Goal: Check status: Check status

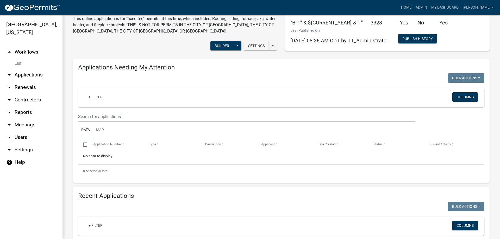
scroll to position [104, 0]
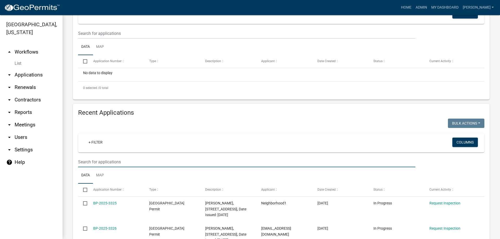
click at [86, 164] on input "text" at bounding box center [246, 162] width 337 height 11
click at [91, 162] on input "text" at bounding box center [246, 162] width 337 height 11
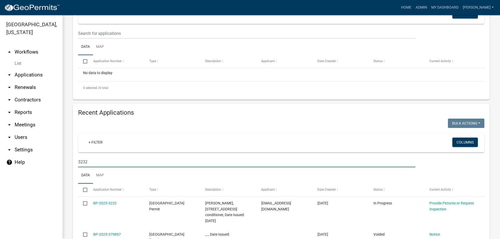
drag, startPoint x: 84, startPoint y: 162, endPoint x: 98, endPoint y: 158, distance: 15.0
click at [98, 158] on input "3232" at bounding box center [246, 162] width 337 height 11
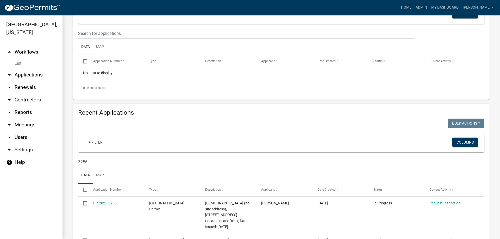
drag, startPoint x: 84, startPoint y: 165, endPoint x: 87, endPoint y: 160, distance: 5.4
click at [87, 160] on input "3256" at bounding box center [246, 162] width 337 height 11
drag, startPoint x: 83, startPoint y: 163, endPoint x: 90, endPoint y: 160, distance: 6.9
click at [90, 160] on input "3259" at bounding box center [246, 162] width 337 height 11
type input "3267"
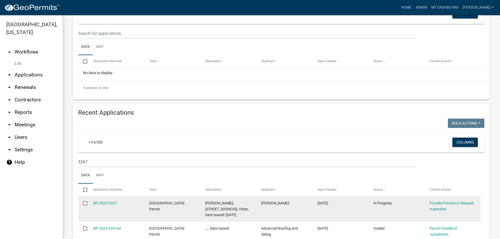
click at [106, 206] on div "BP-2025-3267" at bounding box center [116, 204] width 46 height 6
click at [107, 204] on link "BP-2025-3267" at bounding box center [104, 203] width 23 height 4
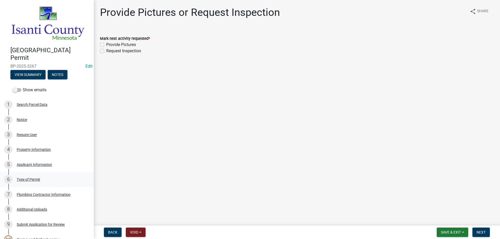
click at [28, 180] on div "Type of Permit" at bounding box center [28, 180] width 23 height 4
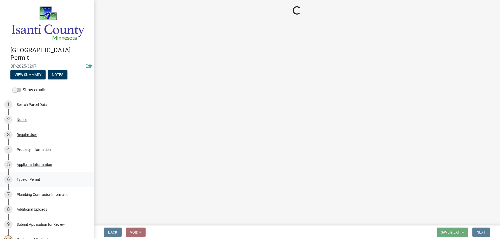
select select "eb4da8a3-282e-4d3e-a231-485219132635"
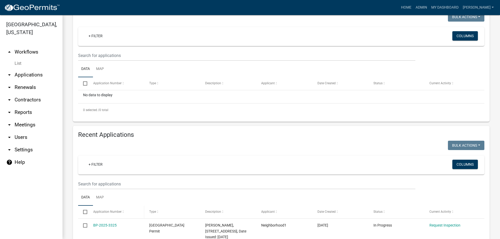
scroll to position [104, 0]
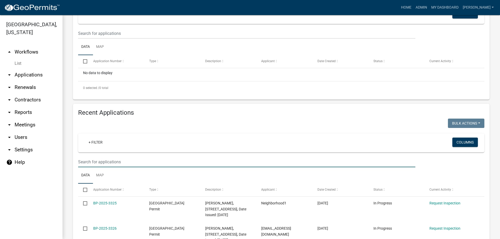
click at [92, 164] on input "text" at bounding box center [246, 162] width 337 height 11
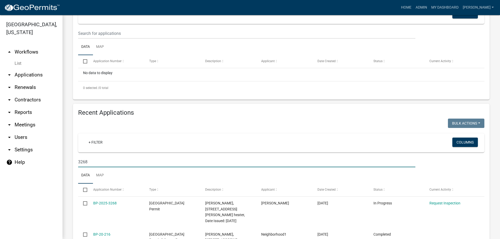
drag, startPoint x: 82, startPoint y: 162, endPoint x: 94, endPoint y: 157, distance: 12.8
click at [94, 157] on input "3268" at bounding box center [246, 162] width 337 height 11
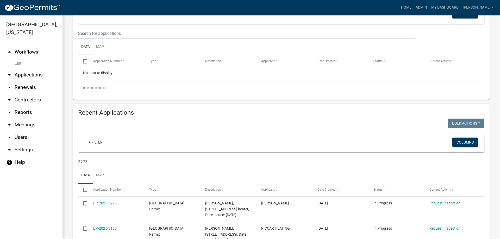
drag, startPoint x: 85, startPoint y: 161, endPoint x: 92, endPoint y: 158, distance: 7.1
click at [92, 158] on input "3273" at bounding box center [246, 162] width 337 height 11
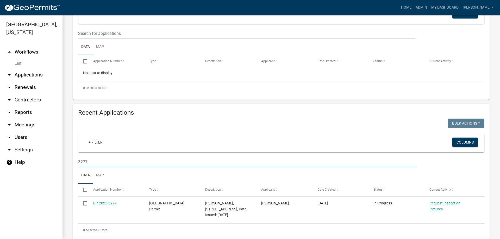
drag, startPoint x: 86, startPoint y: 161, endPoint x: 89, endPoint y: 159, distance: 3.8
click at [89, 159] on input "3277" at bounding box center [246, 162] width 337 height 11
drag, startPoint x: 85, startPoint y: 162, endPoint x: 90, endPoint y: 159, distance: 5.5
click at [90, 159] on input "3278" at bounding box center [246, 162] width 337 height 11
drag, startPoint x: 84, startPoint y: 161, endPoint x: 98, endPoint y: 156, distance: 15.2
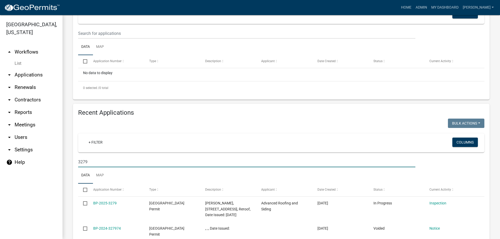
click at [98, 156] on wm-filter-builder "+ Filter Columns 3279" at bounding box center [281, 151] width 406 height 34
drag, startPoint x: 85, startPoint y: 162, endPoint x: 92, endPoint y: 160, distance: 7.3
click at [92, 160] on input "3280" at bounding box center [246, 162] width 337 height 11
drag, startPoint x: 85, startPoint y: 162, endPoint x: 89, endPoint y: 160, distance: 4.6
click at [89, 160] on input "3281" at bounding box center [246, 162] width 337 height 11
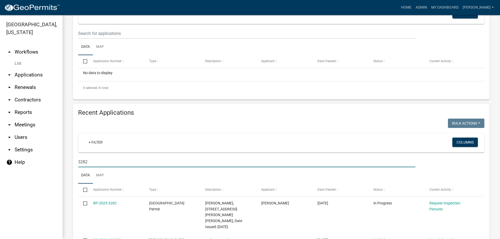
drag, startPoint x: 85, startPoint y: 161, endPoint x: 91, endPoint y: 159, distance: 6.3
click at [91, 159] on input "3282" at bounding box center [246, 162] width 337 height 11
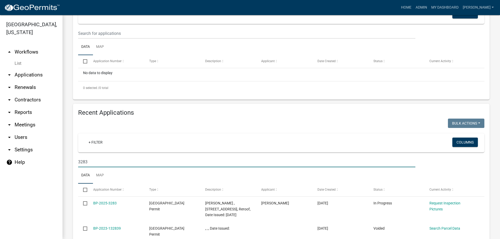
drag, startPoint x: 84, startPoint y: 164, endPoint x: 89, endPoint y: 160, distance: 5.5
click at [89, 160] on input "3283" at bounding box center [246, 162] width 337 height 11
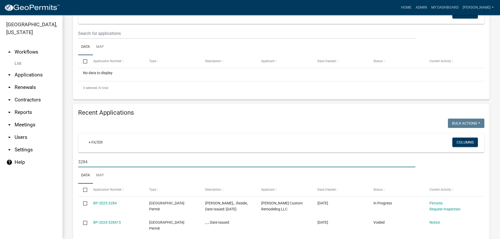
drag, startPoint x: 85, startPoint y: 162, endPoint x: 90, endPoint y: 161, distance: 4.8
click at [90, 161] on input "3284" at bounding box center [246, 162] width 337 height 11
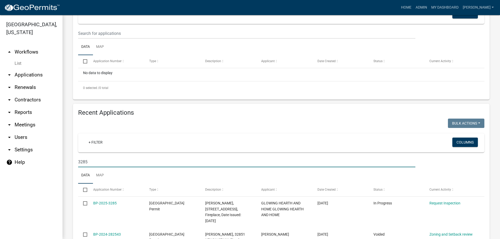
drag, startPoint x: 84, startPoint y: 164, endPoint x: 87, endPoint y: 159, distance: 5.5
click at [87, 159] on input "3285" at bounding box center [246, 162] width 337 height 11
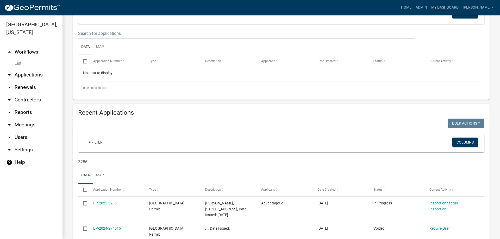
drag, startPoint x: 84, startPoint y: 162, endPoint x: 87, endPoint y: 159, distance: 4.1
click at [87, 159] on input "3286" at bounding box center [246, 162] width 337 height 11
drag, startPoint x: 85, startPoint y: 163, endPoint x: 91, endPoint y: 162, distance: 6.3
click at [91, 162] on input "3287" at bounding box center [246, 162] width 337 height 11
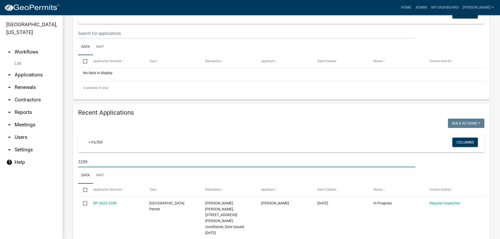
drag, startPoint x: 85, startPoint y: 162, endPoint x: 90, endPoint y: 159, distance: 5.9
click at [90, 159] on input "3288" at bounding box center [246, 162] width 337 height 11
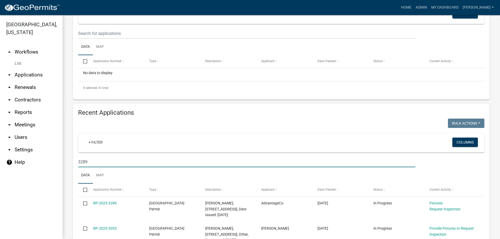
drag, startPoint x: 83, startPoint y: 163, endPoint x: 90, endPoint y: 157, distance: 9.1
click at [90, 157] on input "3289" at bounding box center [246, 162] width 337 height 11
drag, startPoint x: 84, startPoint y: 159, endPoint x: 90, endPoint y: 159, distance: 6.5
click at [90, 159] on input "3291" at bounding box center [246, 162] width 337 height 11
drag, startPoint x: 85, startPoint y: 163, endPoint x: 89, endPoint y: 159, distance: 6.3
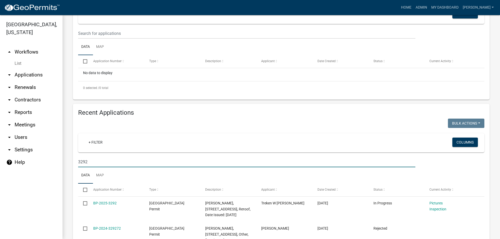
click at [89, 159] on input "3292" at bounding box center [246, 162] width 337 height 11
type input "3293"
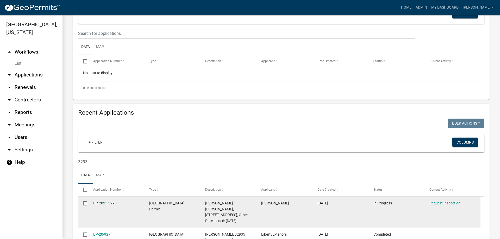
click at [105, 205] on link "BP-2025-3293" at bounding box center [104, 203] width 23 height 4
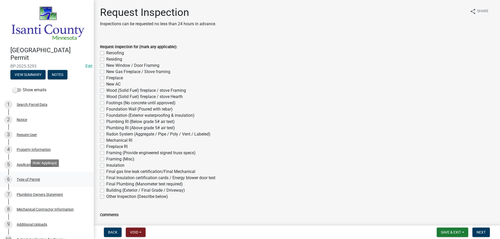
click at [35, 178] on div "Type of Permit" at bounding box center [28, 180] width 23 height 4
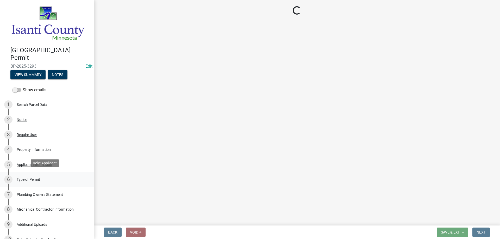
select select "eb4da8a3-282e-4d3e-a231-485219132635"
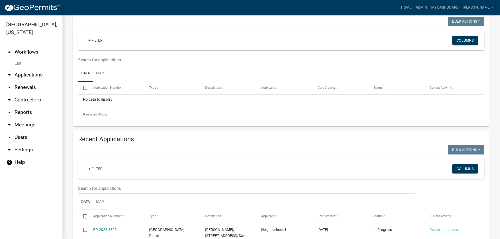
scroll to position [78, 0]
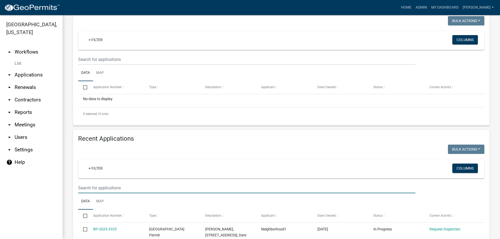
click at [96, 186] on input "text" at bounding box center [246, 188] width 337 height 11
type input "3294"
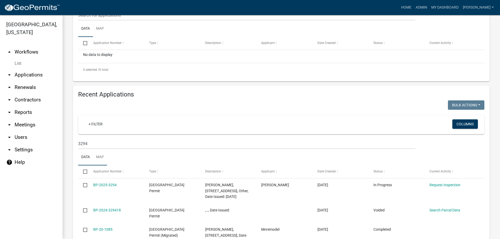
scroll to position [130, 0]
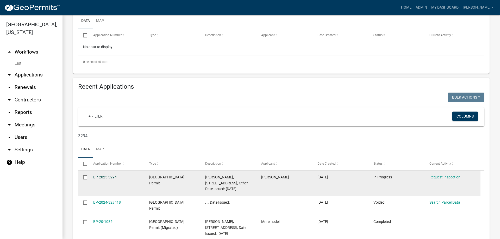
click at [109, 178] on link "BP-2025-3294" at bounding box center [104, 177] width 23 height 4
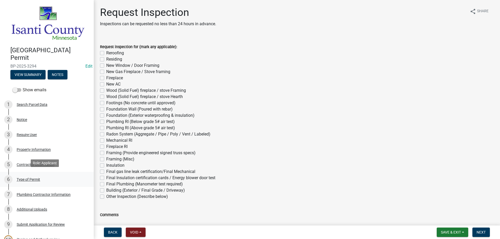
click at [33, 178] on div "Type of Permit" at bounding box center [28, 180] width 23 height 4
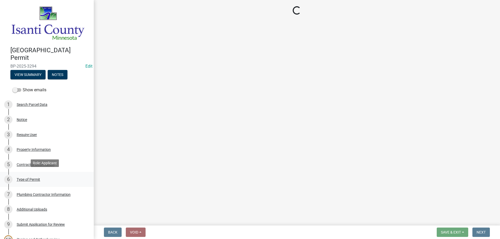
select select "eb4da8a3-282e-4d3e-a231-485219132635"
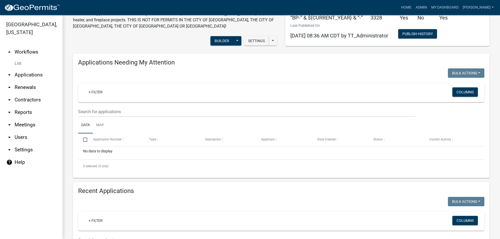
scroll to position [104, 0]
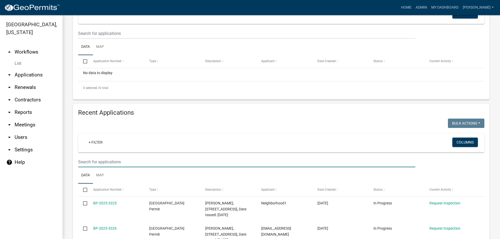
click at [85, 162] on input "text" at bounding box center [246, 162] width 337 height 11
click at [87, 160] on input "3296" at bounding box center [246, 162] width 337 height 11
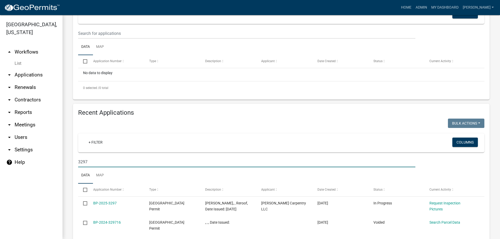
click at [86, 163] on input "3297" at bounding box center [246, 162] width 337 height 11
drag, startPoint x: 85, startPoint y: 161, endPoint x: 89, endPoint y: 158, distance: 5.2
click at [89, 158] on input "3297" at bounding box center [246, 162] width 337 height 11
type input "3298"
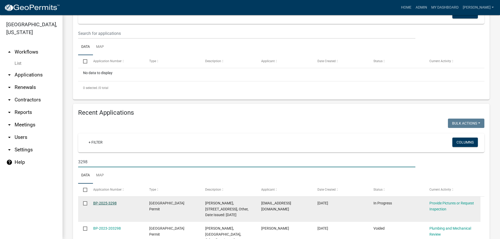
click at [101, 204] on link "BP-2025-3298" at bounding box center [104, 203] width 23 height 4
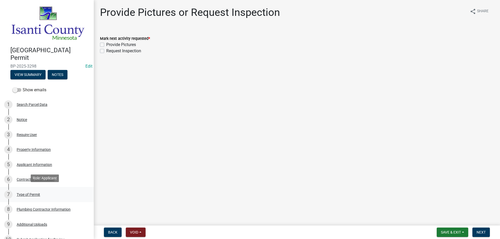
click at [28, 194] on div "Type of Permit" at bounding box center [28, 195] width 23 height 4
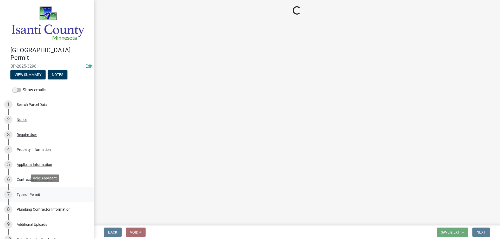
select select "eb4da8a3-282e-4d3e-a231-485219132635"
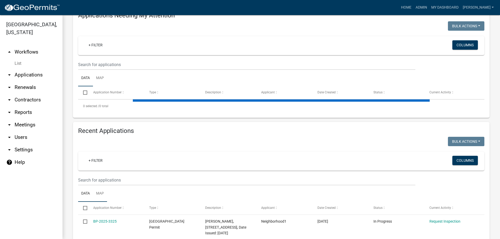
scroll to position [78, 0]
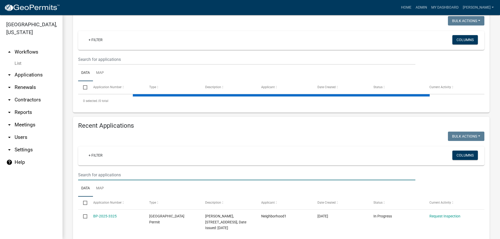
click at [90, 176] on input "text" at bounding box center [246, 175] width 337 height 11
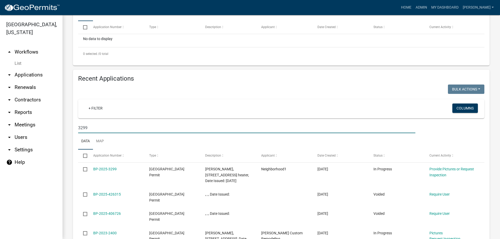
scroll to position [156, 0]
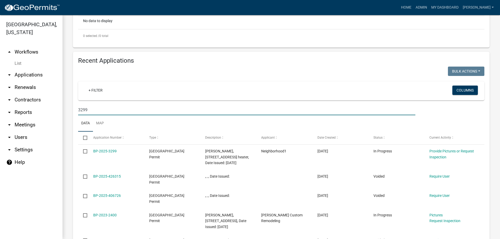
drag, startPoint x: 89, startPoint y: 107, endPoint x: 83, endPoint y: 111, distance: 6.2
click at [83, 111] on input "3299" at bounding box center [246, 110] width 337 height 11
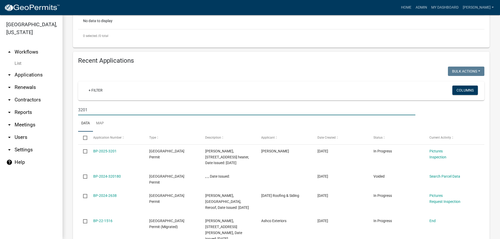
drag, startPoint x: 85, startPoint y: 109, endPoint x: 98, endPoint y: 109, distance: 13.0
click at [98, 109] on input "3201" at bounding box center [246, 110] width 337 height 11
type input "3202"
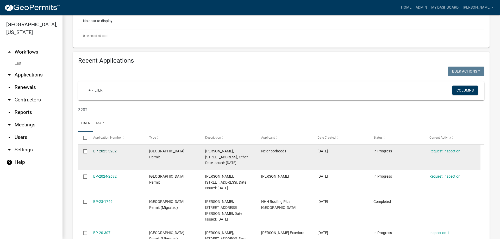
click at [111, 149] on link "BP-2025-3202" at bounding box center [104, 151] width 23 height 4
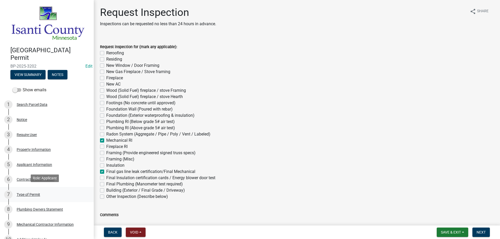
click at [30, 193] on div "Type of Permit" at bounding box center [28, 195] width 23 height 4
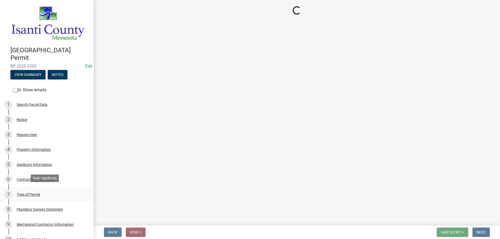
select select "eb4da8a3-282e-4d3e-a231-485219132635"
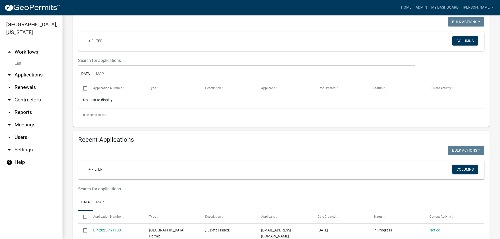
scroll to position [78, 0]
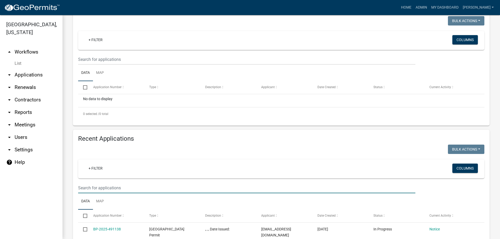
click at [87, 186] on input "text" at bounding box center [246, 188] width 337 height 11
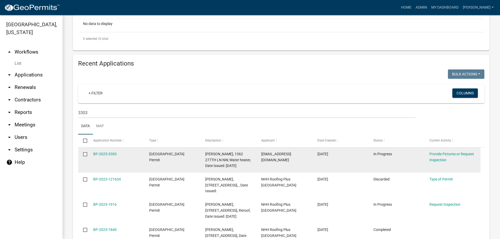
scroll to position [156, 0]
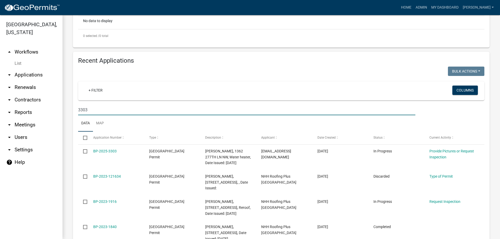
drag, startPoint x: 84, startPoint y: 109, endPoint x: 92, endPoint y: 105, distance: 9.3
click at [92, 105] on input "3303" at bounding box center [246, 110] width 337 height 11
type input "3304"
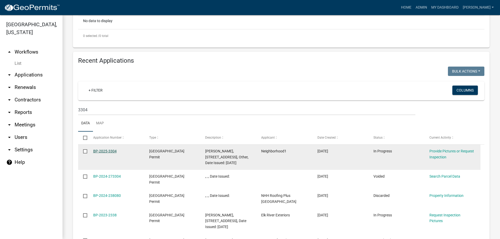
click at [104, 151] on link "BP-2025-3304" at bounding box center [104, 151] width 23 height 4
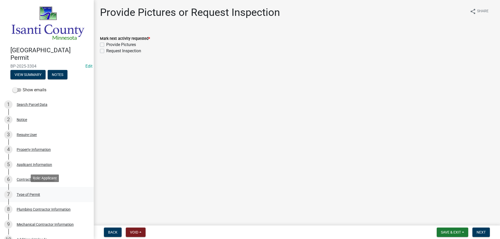
click at [28, 193] on div "Type of Permit" at bounding box center [28, 195] width 23 height 4
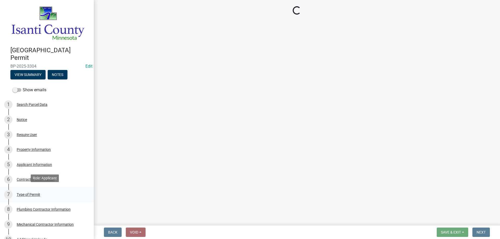
select select "eb4da8a3-282e-4d3e-a231-485219132635"
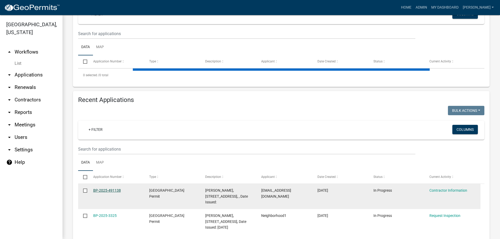
scroll to position [104, 0]
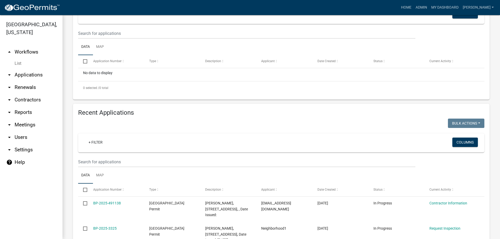
click at [88, 153] on wm-filter-builder "+ Filter Columns" at bounding box center [281, 151] width 406 height 34
click at [84, 167] on input "text" at bounding box center [246, 162] width 337 height 11
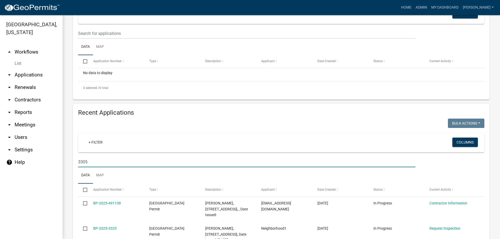
type input "3305"
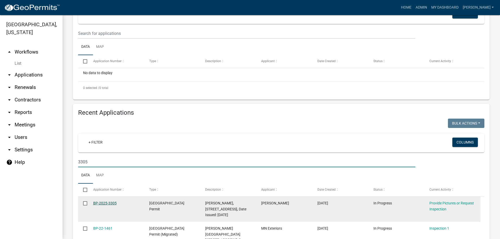
click at [96, 203] on link "BP-2025-3305" at bounding box center [104, 203] width 23 height 4
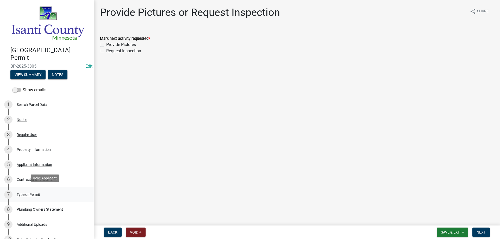
click at [30, 193] on div "Type of Permit" at bounding box center [28, 195] width 23 height 4
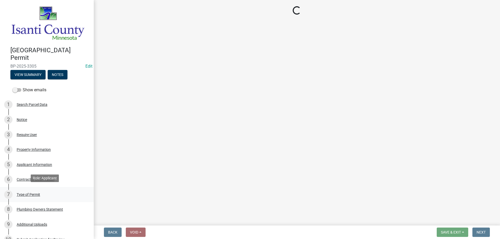
select select "eb4da8a3-282e-4d3e-a231-485219132635"
select select "0ece82dd-c883-4950-aa67-9a99a4f1235b"
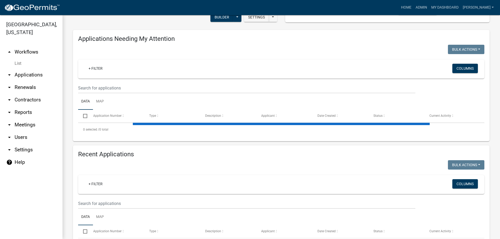
scroll to position [104, 0]
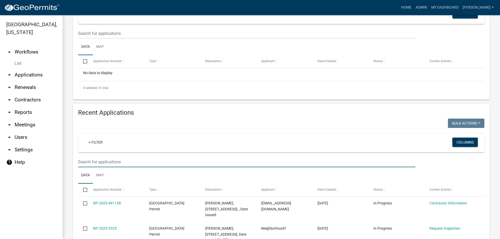
click at [90, 161] on input "text" at bounding box center [246, 162] width 337 height 11
type input "3306"
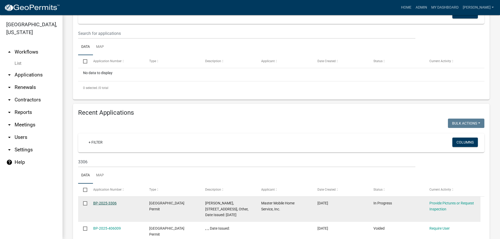
click at [97, 203] on link "BP-2025-3306" at bounding box center [104, 203] width 23 height 4
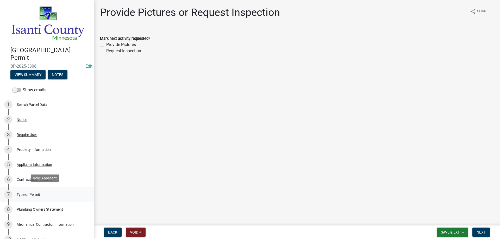
click at [34, 193] on div "Type of Permit" at bounding box center [28, 195] width 23 height 4
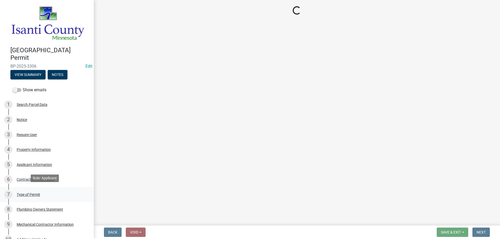
select select "eb4da8a3-282e-4d3e-a231-485219132635"
select select "02057f37-3c83-4338-bfbd-85d7f044f002"
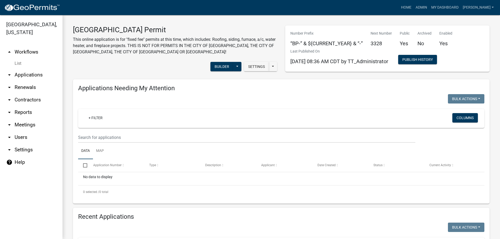
scroll to position [78, 0]
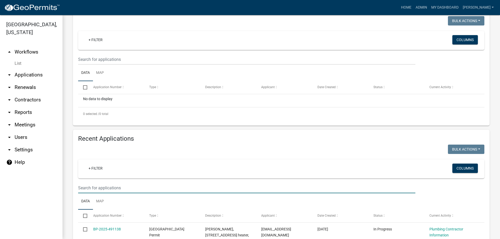
click at [87, 189] on input "text" at bounding box center [246, 188] width 337 height 11
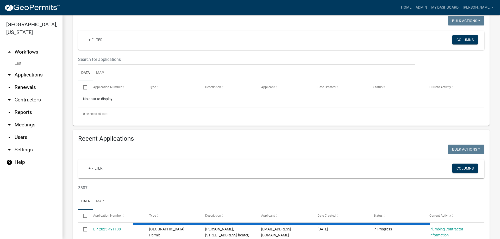
scroll to position [104, 0]
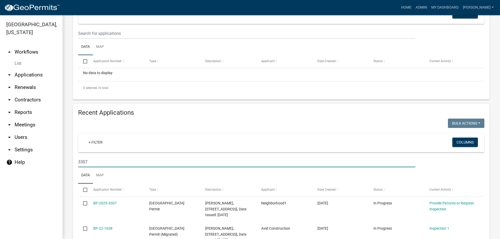
click at [86, 160] on input "3307" at bounding box center [246, 162] width 337 height 11
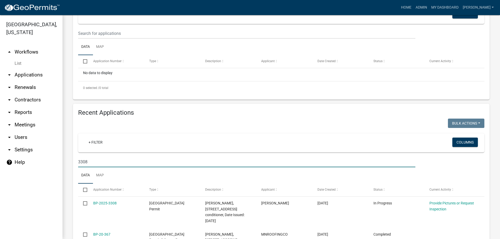
drag, startPoint x: 84, startPoint y: 161, endPoint x: 90, endPoint y: 160, distance: 6.1
click at [90, 160] on input "3308" at bounding box center [246, 162] width 337 height 11
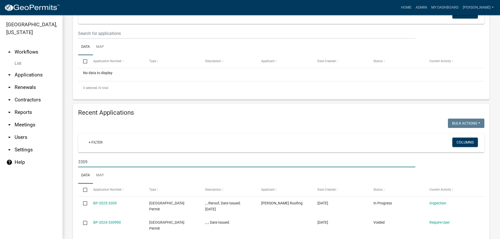
drag, startPoint x: 82, startPoint y: 163, endPoint x: 97, endPoint y: 154, distance: 17.7
click at [94, 159] on input "3309" at bounding box center [246, 162] width 337 height 11
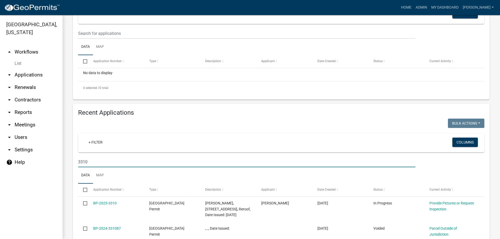
drag, startPoint x: 85, startPoint y: 163, endPoint x: 89, endPoint y: 161, distance: 4.9
click at [89, 161] on input "3310" at bounding box center [246, 162] width 337 height 11
type input "3312"
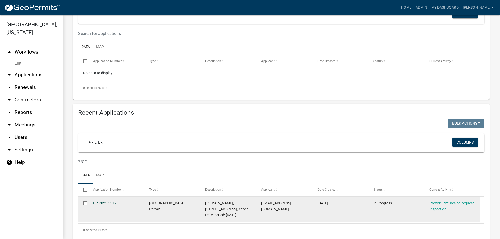
click at [109, 204] on link "BP-2025-3312" at bounding box center [104, 203] width 23 height 4
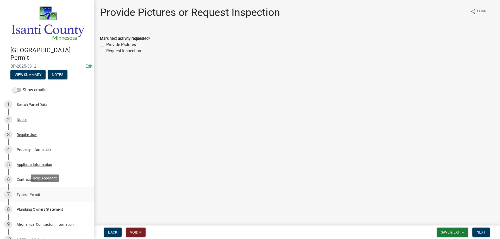
click at [30, 193] on div "Type of Permit" at bounding box center [28, 195] width 23 height 4
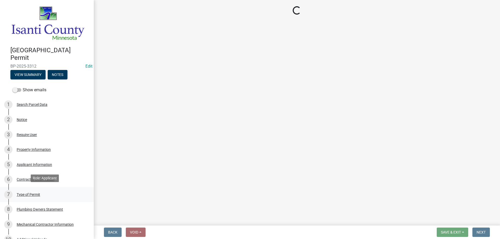
select select "eb4da8a3-282e-4d3e-a231-485219132635"
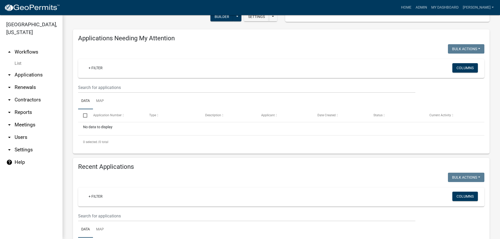
scroll to position [52, 0]
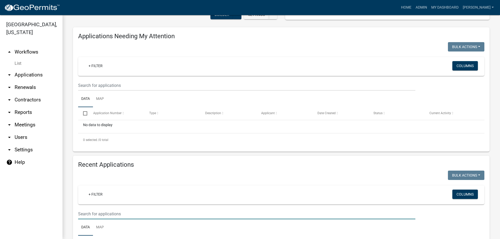
click at [90, 215] on input "text" at bounding box center [246, 214] width 337 height 11
type input "3313"
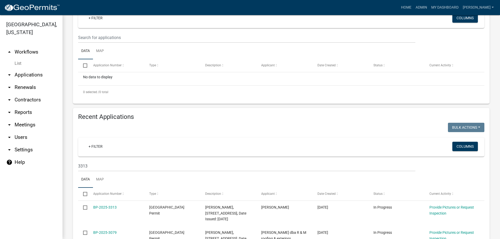
scroll to position [104, 0]
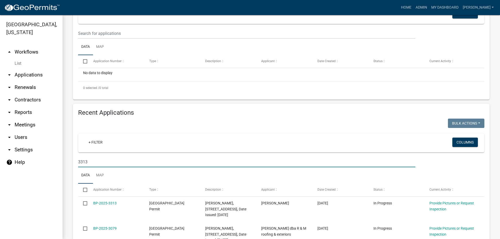
drag, startPoint x: 91, startPoint y: 163, endPoint x: 73, endPoint y: 163, distance: 18.0
click at [73, 163] on div "Recent Applications Bulk Actions Void Expire Lock Withdraw + Filter Columns 331…" at bounding box center [281, 186] width 425 height 164
type input "4542"
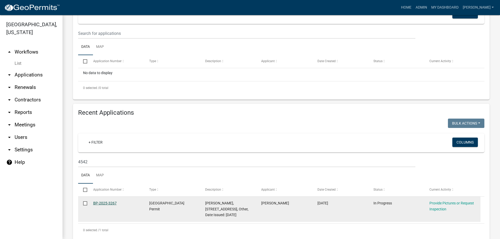
click at [105, 203] on link "BP-2025-3267" at bounding box center [104, 203] width 23 height 4
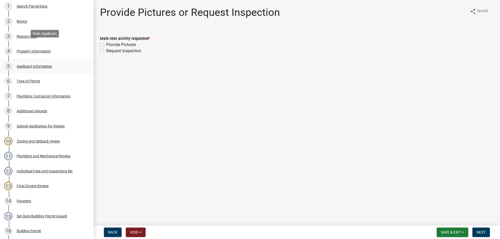
scroll to position [156, 0]
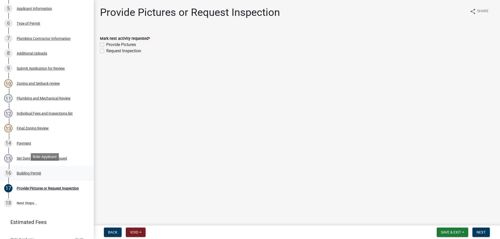
click at [34, 172] on div "Building Permit" at bounding box center [29, 174] width 24 height 4
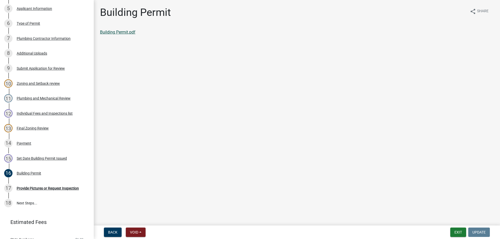
click at [122, 34] on link "Building Permit.pdf" at bounding box center [117, 32] width 35 height 5
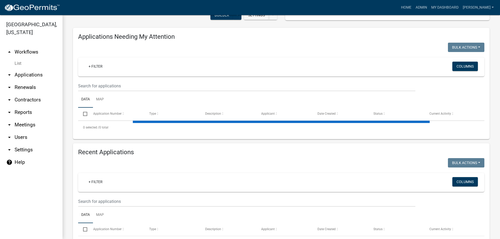
scroll to position [52, 0]
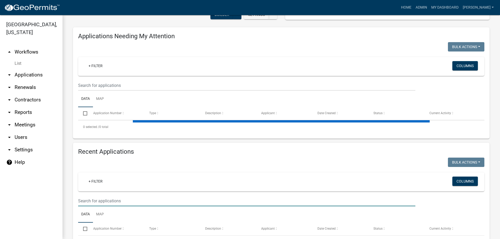
click at [87, 202] on input "text" at bounding box center [246, 201] width 337 height 11
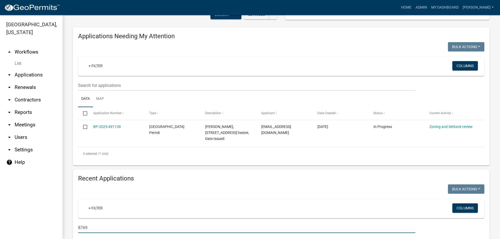
type input "8769"
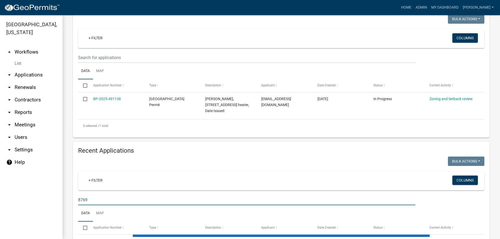
scroll to position [104, 0]
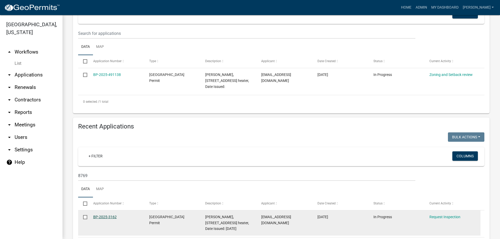
click at [99, 217] on link "BP-2025-3162" at bounding box center [104, 217] width 23 height 4
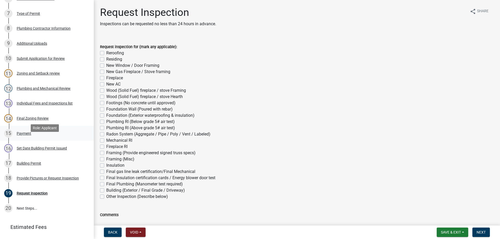
scroll to position [182, 0]
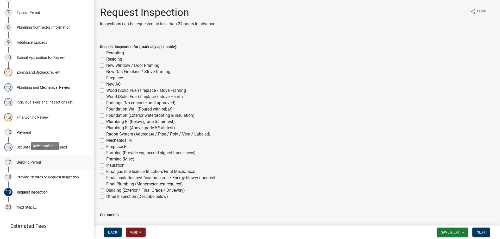
click at [25, 161] on div "Building Permit" at bounding box center [29, 163] width 24 height 4
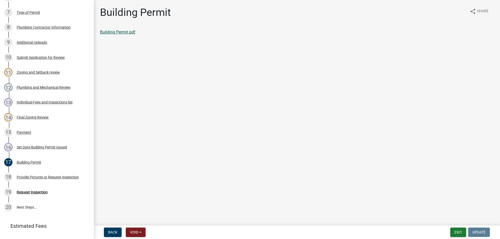
click at [106, 33] on link "Building Permit.pdf" at bounding box center [117, 32] width 35 height 5
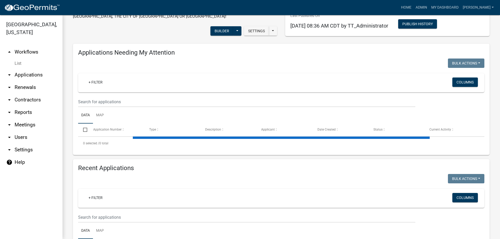
scroll to position [130, 0]
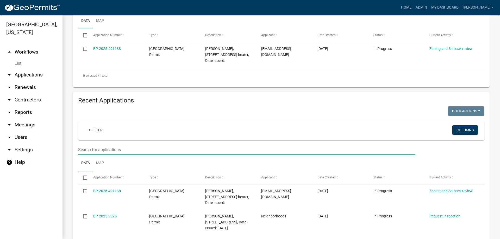
click at [89, 150] on input "text" at bounding box center [246, 150] width 337 height 11
type input "34716"
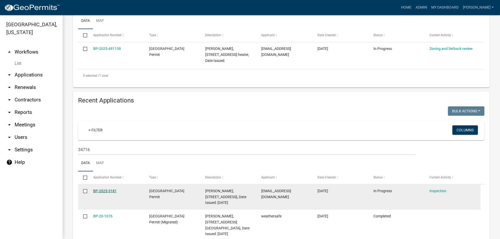
click at [107, 192] on link "BP-2025-3181" at bounding box center [104, 191] width 23 height 4
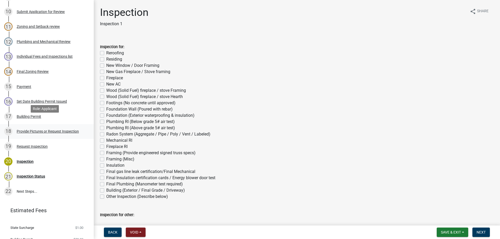
scroll to position [234, 0]
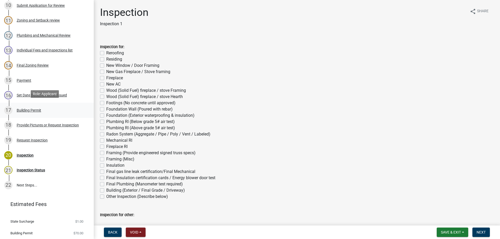
click at [25, 109] on div "Building Permit" at bounding box center [29, 111] width 24 height 4
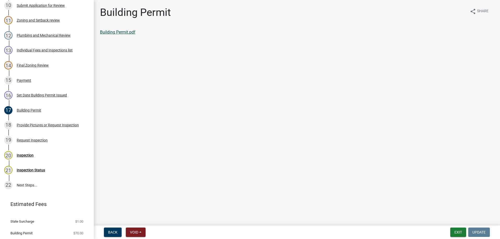
click at [114, 33] on link "Building Permit.pdf" at bounding box center [117, 32] width 35 height 5
